Goal: Task Accomplishment & Management: Use online tool/utility

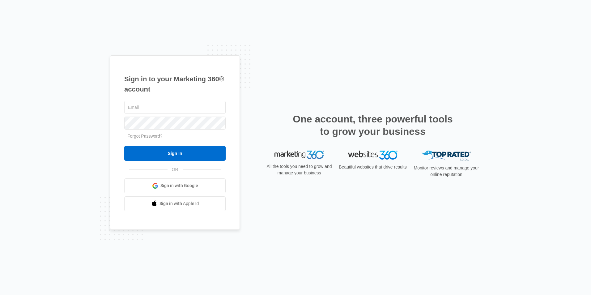
type input "[EMAIL_ADDRESS][DOMAIN_NAME]"
click at [195, 161] on div "cvlease@vintage-corp.com Forgot Password? Sign In OR Sign in with Google Sign i…" at bounding box center [174, 156] width 101 height 112
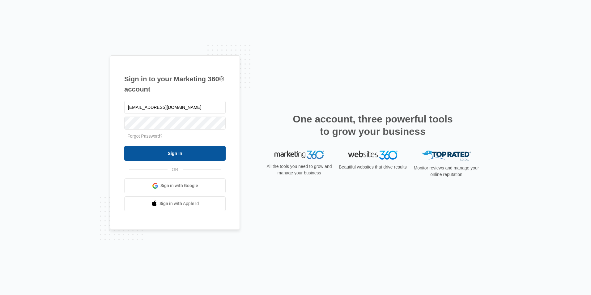
click at [199, 156] on input "Sign In" at bounding box center [174, 153] width 101 height 15
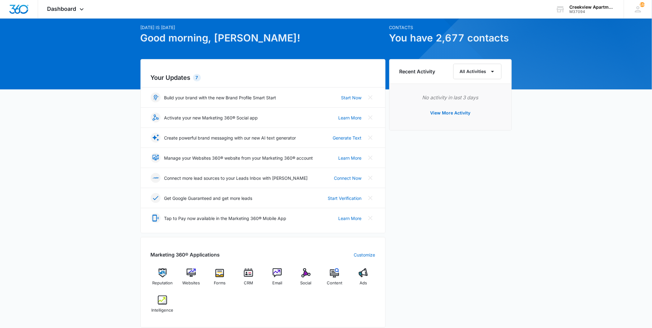
scroll to position [34, 0]
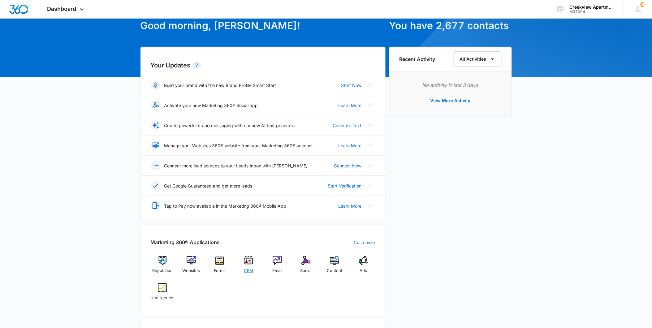
click at [255, 262] on div "CRM" at bounding box center [249, 267] width 24 height 22
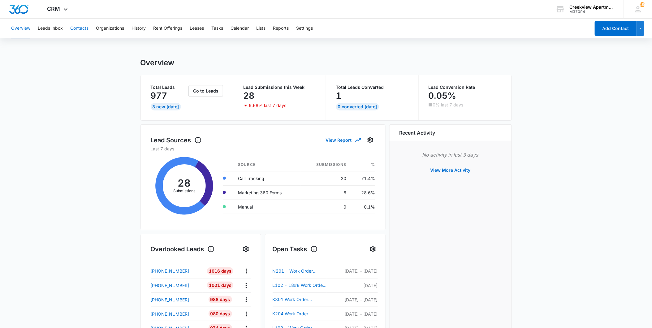
click at [84, 26] on button "Contacts" at bounding box center [79, 29] width 18 height 20
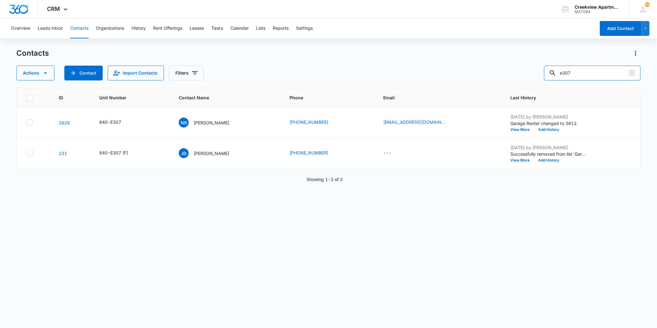
drag, startPoint x: 580, startPoint y: 71, endPoint x: 556, endPoint y: 62, distance: 25.7
click at [556, 66] on div "e307" at bounding box center [592, 73] width 96 height 15
type input "o101"
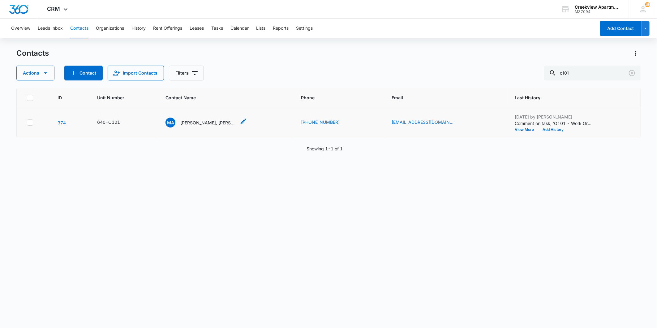
click at [224, 120] on p "[PERSON_NAME], [PERSON_NAME]" at bounding box center [208, 122] width 56 height 6
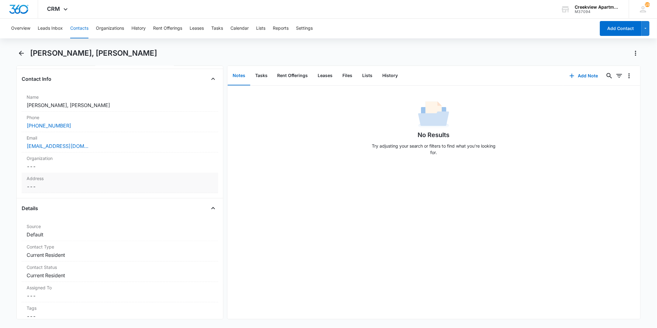
scroll to position [69, 0]
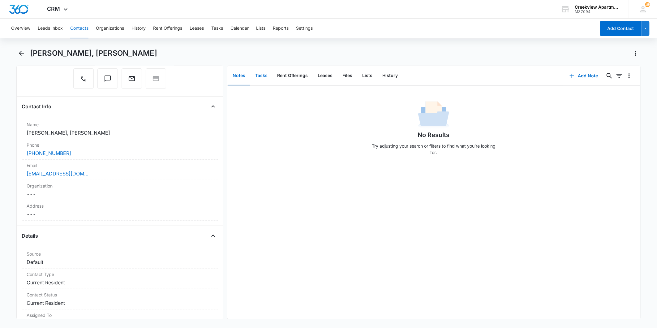
click at [258, 72] on button "Tasks" at bounding box center [261, 75] width 22 height 19
click at [237, 73] on button "Notes" at bounding box center [239, 75] width 23 height 19
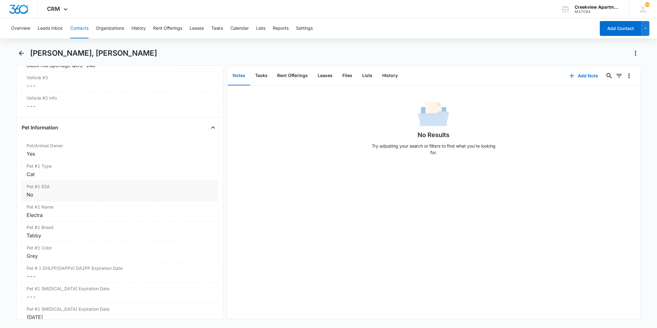
scroll to position [1031, 0]
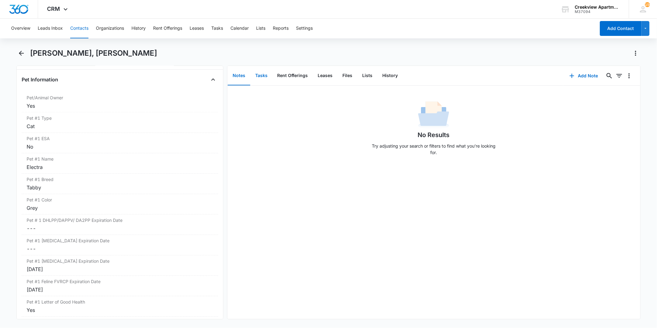
click at [267, 75] on button "Tasks" at bounding box center [261, 75] width 22 height 19
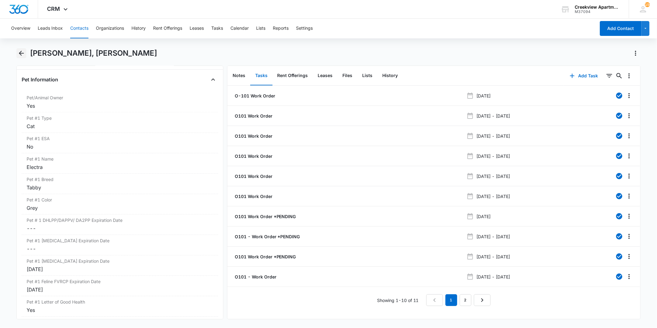
click at [19, 55] on icon "Back" at bounding box center [21, 52] width 7 height 7
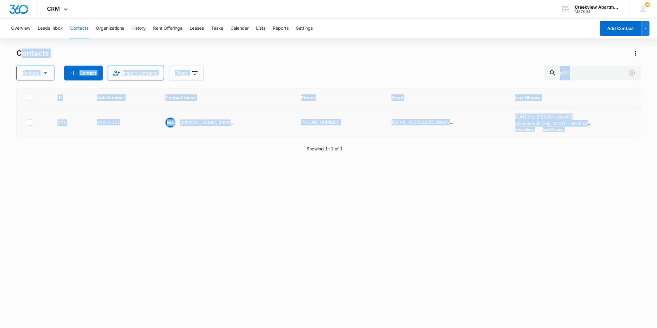
drag, startPoint x: 80, startPoint y: 150, endPoint x: 73, endPoint y: 131, distance: 19.8
click at [73, 133] on div "Contacts Actions Contact Import Contacts Filters o101 ID Unit Number Contact Na…" at bounding box center [328, 187] width 624 height 279
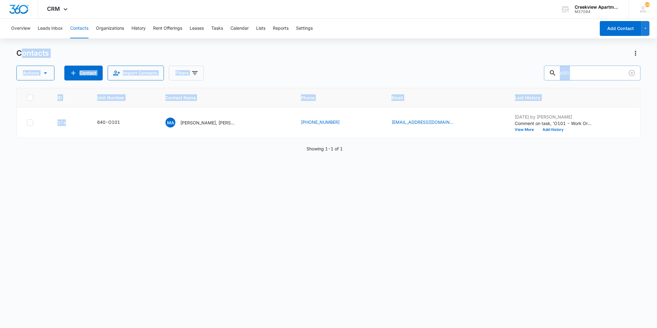
click at [626, 76] on input "o101" at bounding box center [592, 73] width 96 height 15
click at [634, 75] on icon "Clear" at bounding box center [632, 73] width 6 height 6
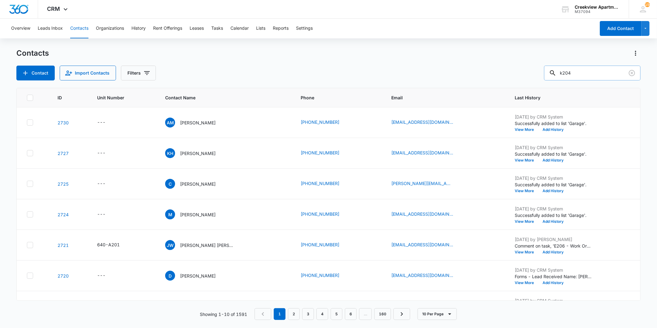
type input "k204"
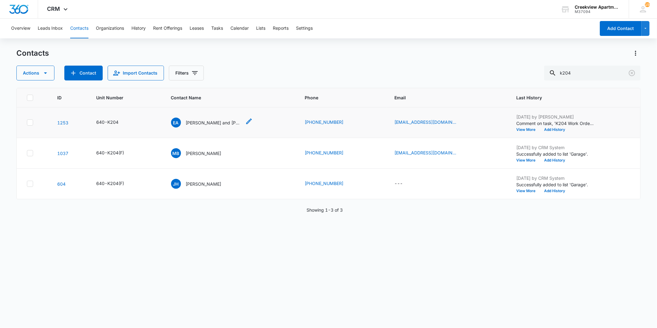
click at [215, 123] on p "[PERSON_NAME] and [PERSON_NAME]" at bounding box center [214, 122] width 56 height 6
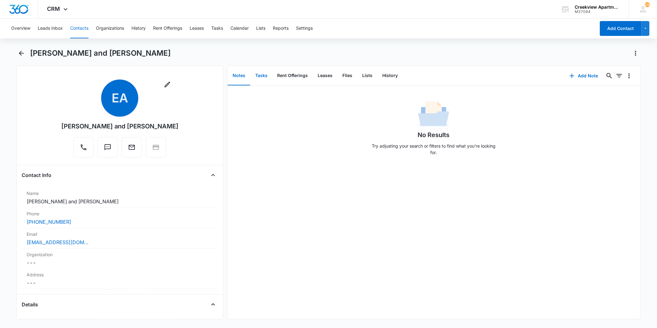
click at [255, 76] on button "Tasks" at bounding box center [261, 75] width 22 height 19
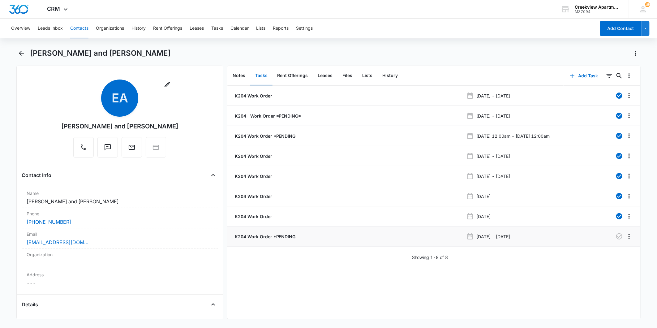
click at [288, 236] on p "K204 Work Order *PENDING" at bounding box center [265, 236] width 62 height 6
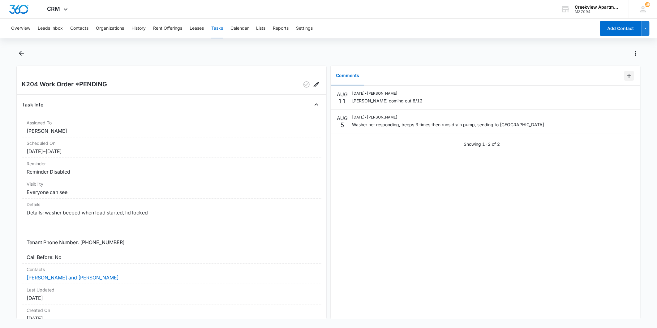
click at [625, 75] on icon "Add Comment" at bounding box center [628, 75] width 7 height 7
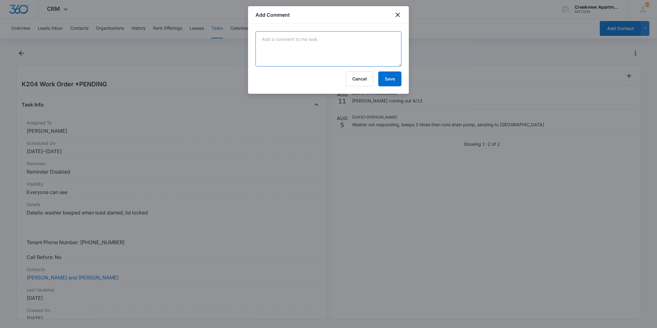
click at [369, 54] on textarea at bounding box center [328, 48] width 146 height 35
type textarea "N"
type textarea "v"
drag, startPoint x: 366, startPoint y: 54, endPoint x: 371, endPoint y: 79, distance: 24.9
click at [322, 66] on textarea "Vendor needs to order new latch. Then will go from there" at bounding box center [328, 48] width 146 height 35
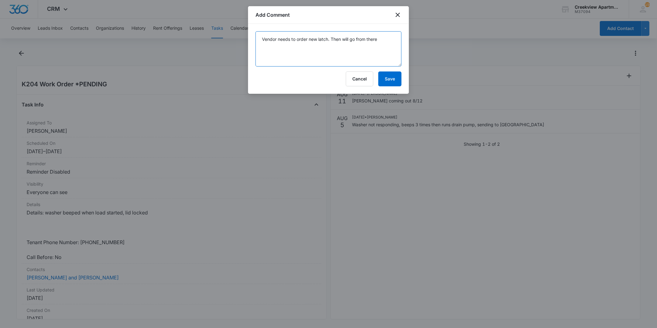
type textarea "Vendor needs to order new latch. Then will go from there"
click at [396, 82] on button "Save" at bounding box center [389, 78] width 23 height 15
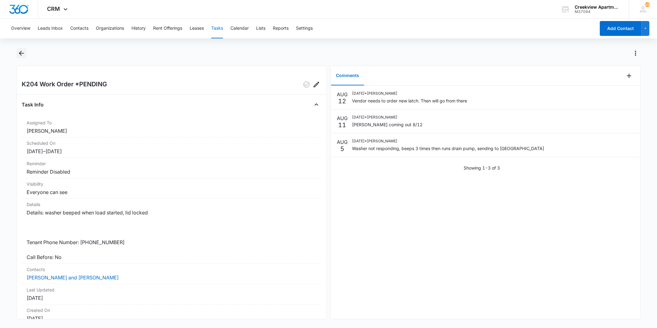
click at [19, 51] on icon "Back" at bounding box center [21, 52] width 7 height 7
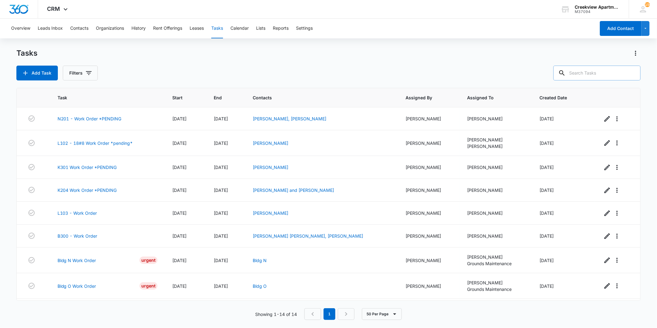
click at [579, 76] on input "text" at bounding box center [596, 73] width 87 height 15
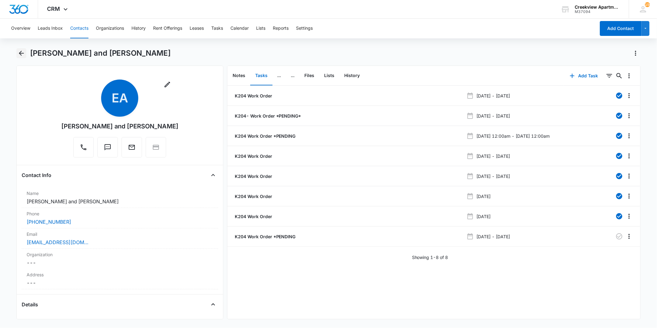
click at [21, 54] on icon "Back" at bounding box center [21, 52] width 7 height 7
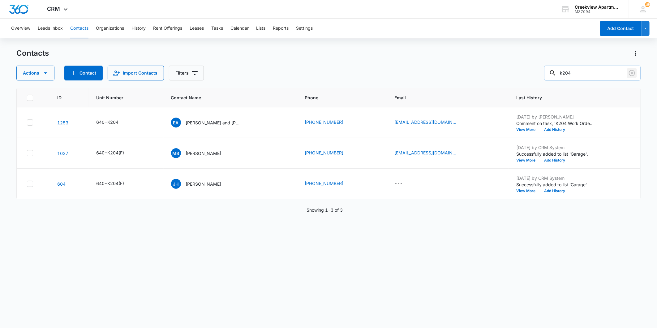
click at [628, 73] on icon "Clear" at bounding box center [631, 72] width 7 height 7
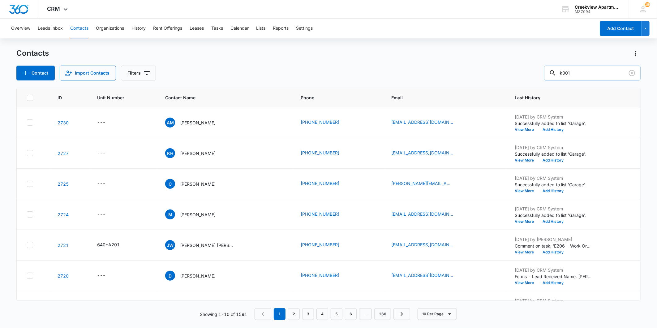
type input "k301"
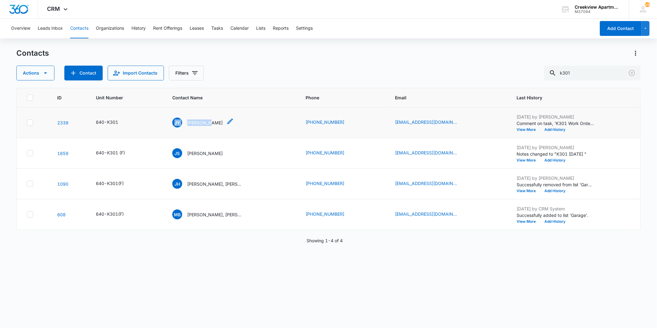
click at [213, 118] on td "JY [PERSON_NAME]" at bounding box center [232, 122] width 134 height 31
drag, startPoint x: 213, startPoint y: 118, endPoint x: 214, endPoint y: 121, distance: 3.5
click at [214, 121] on p "[PERSON_NAME]" at bounding box center [205, 122] width 36 height 6
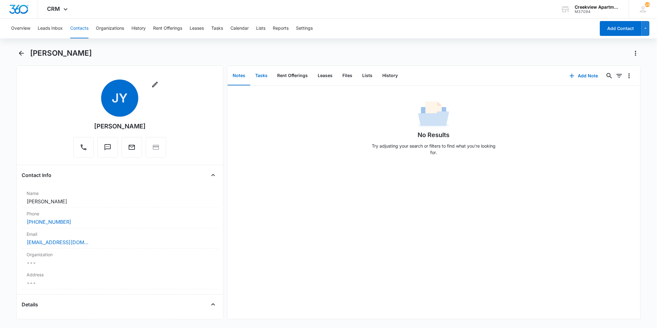
click at [267, 81] on button "Tasks" at bounding box center [261, 75] width 22 height 19
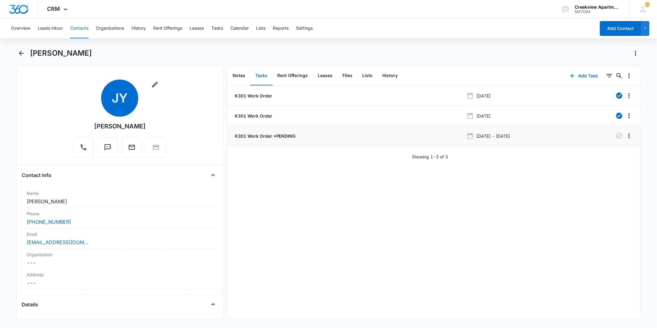
click at [289, 136] on p "K301 Work Order *PENDING" at bounding box center [265, 136] width 62 height 6
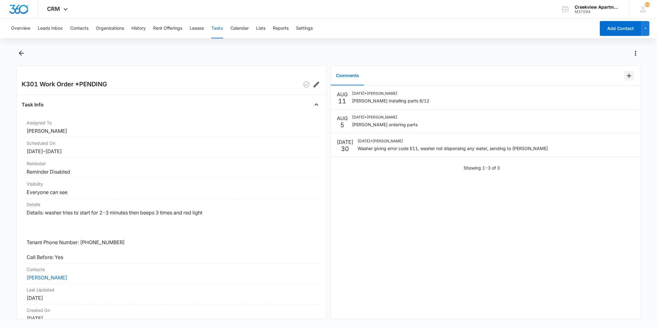
click at [625, 76] on icon "Add Comment" at bounding box center [628, 75] width 7 height 7
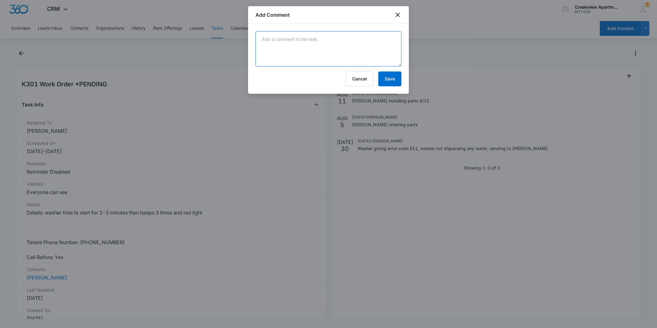
click at [305, 31] on textarea at bounding box center [328, 48] width 146 height 35
type textarea "Vendor says its good to go"
click at [394, 84] on button "Save" at bounding box center [389, 78] width 23 height 15
